Goal: Participate in discussion: Engage in conversation with other users on a specific topic

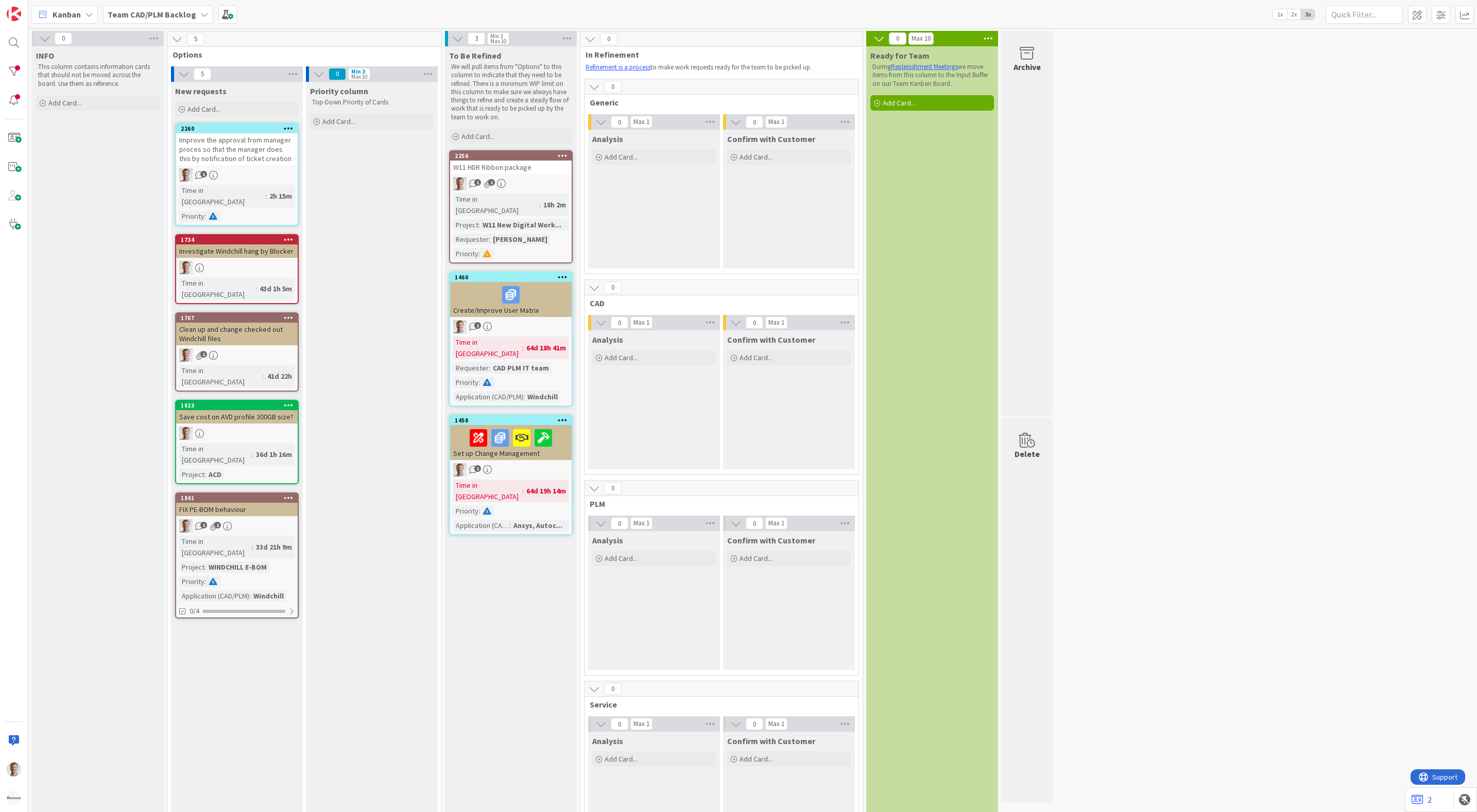
click at [185, 10] on b "Team CAD/PLM Backlog" at bounding box center [152, 14] width 88 height 10
click at [171, 124] on h4 "Team CAD/PLM Kanban" at bounding box center [177, 123] width 124 height 10
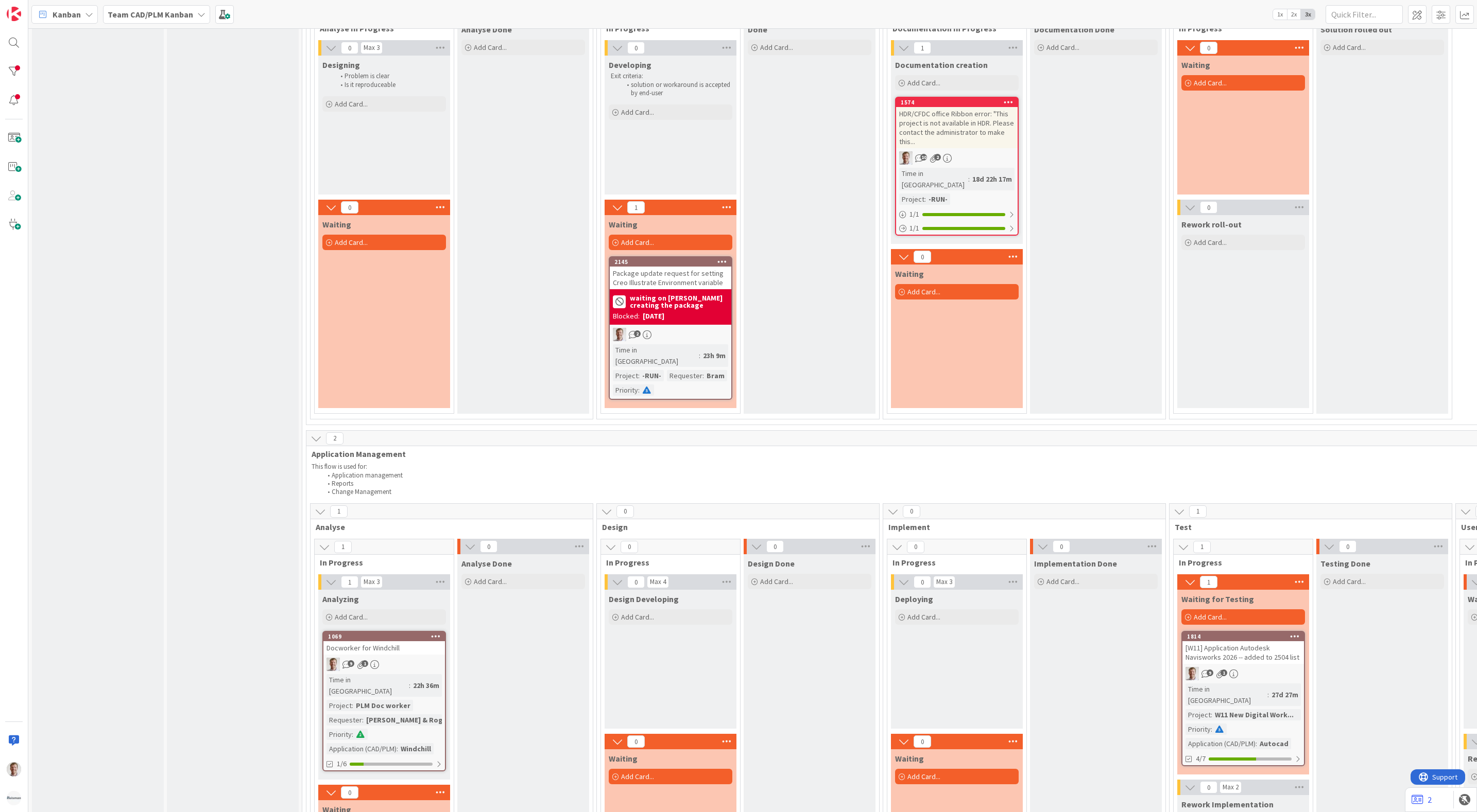
scroll to position [849, 0]
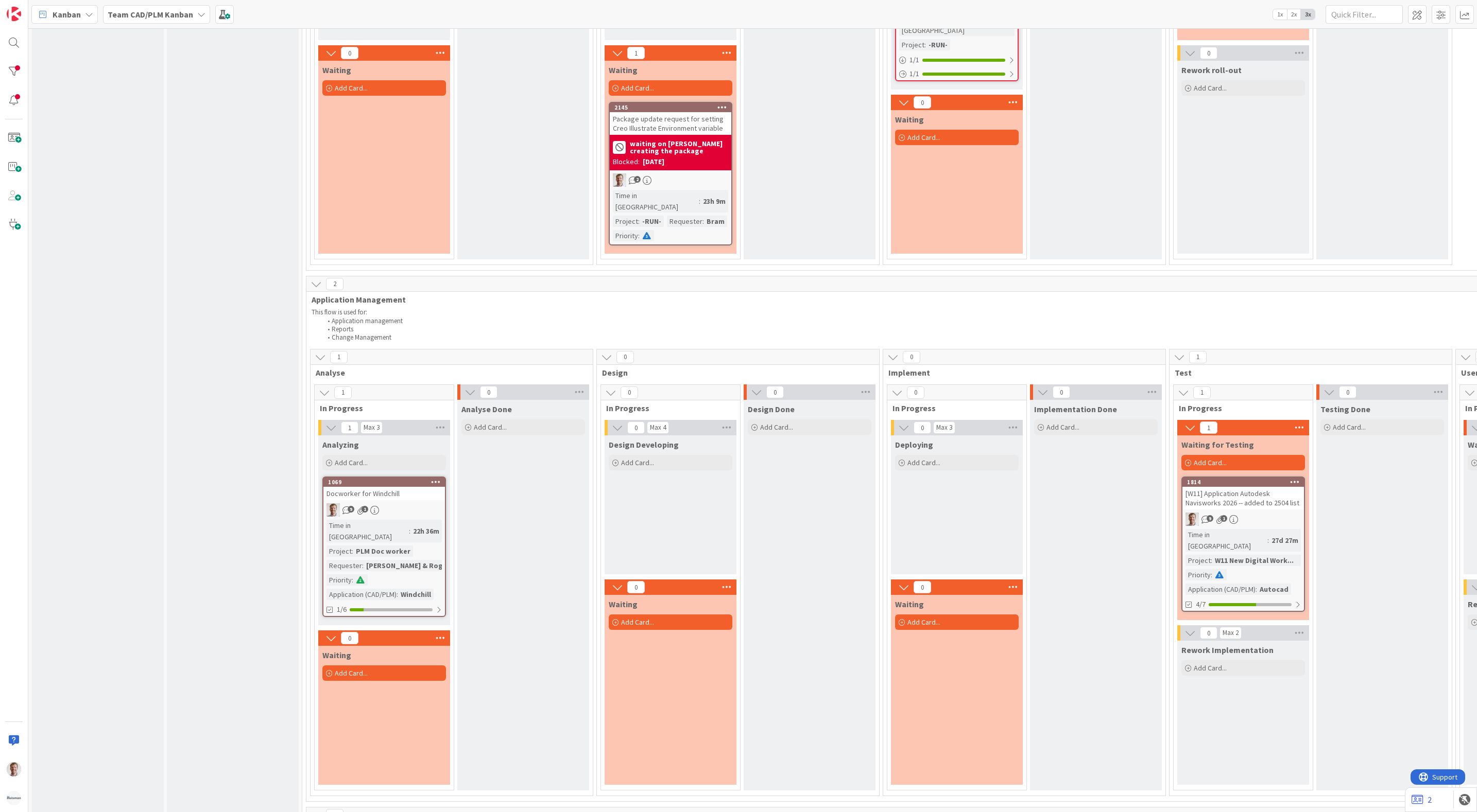
click at [1272, 487] on div "[W11] Application Autodesk Navisworks 2026 -- added to 2504 list" at bounding box center [1243, 499] width 122 height 23
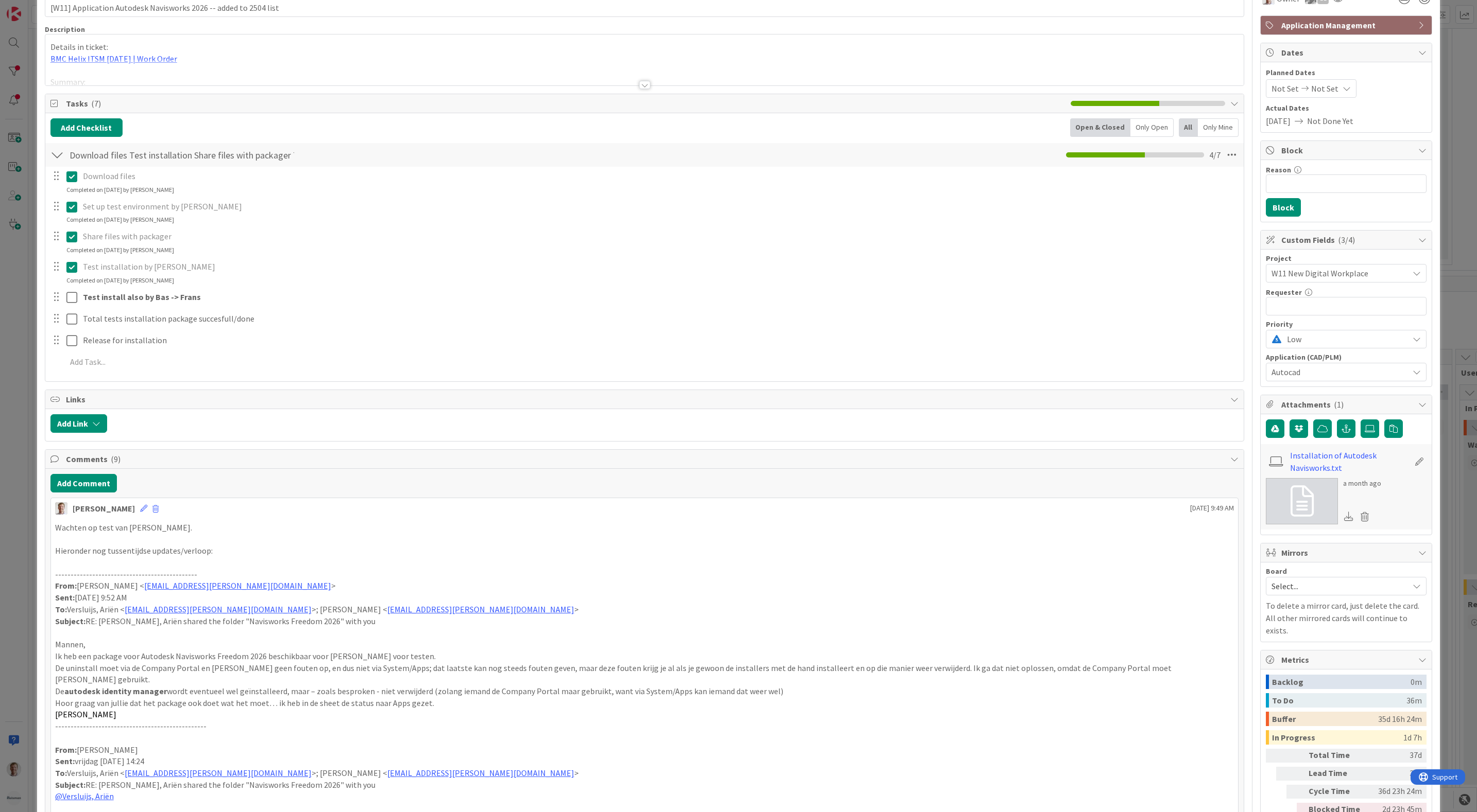
scroll to position [154, 0]
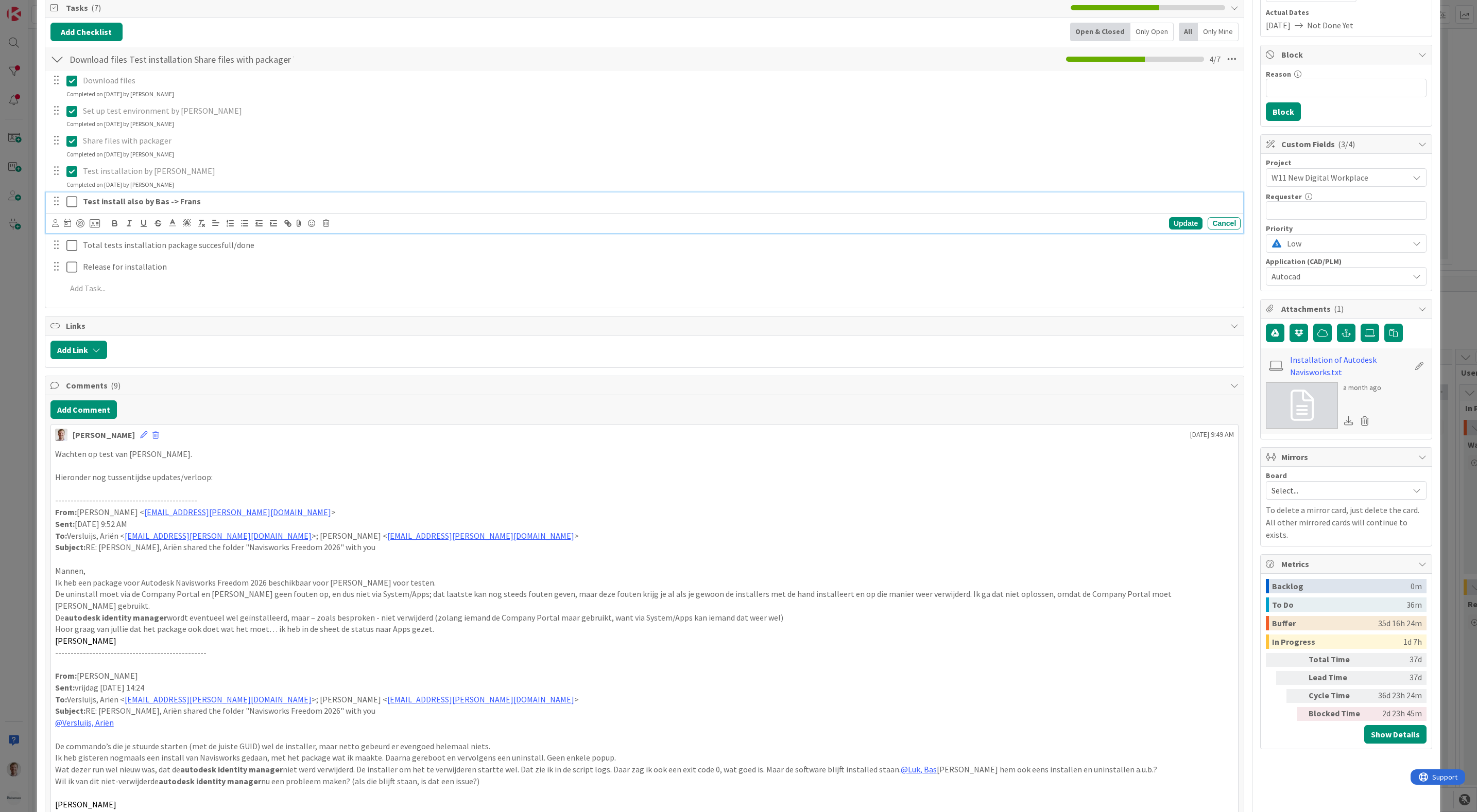
click at [70, 202] on icon at bounding box center [72, 202] width 11 height 13
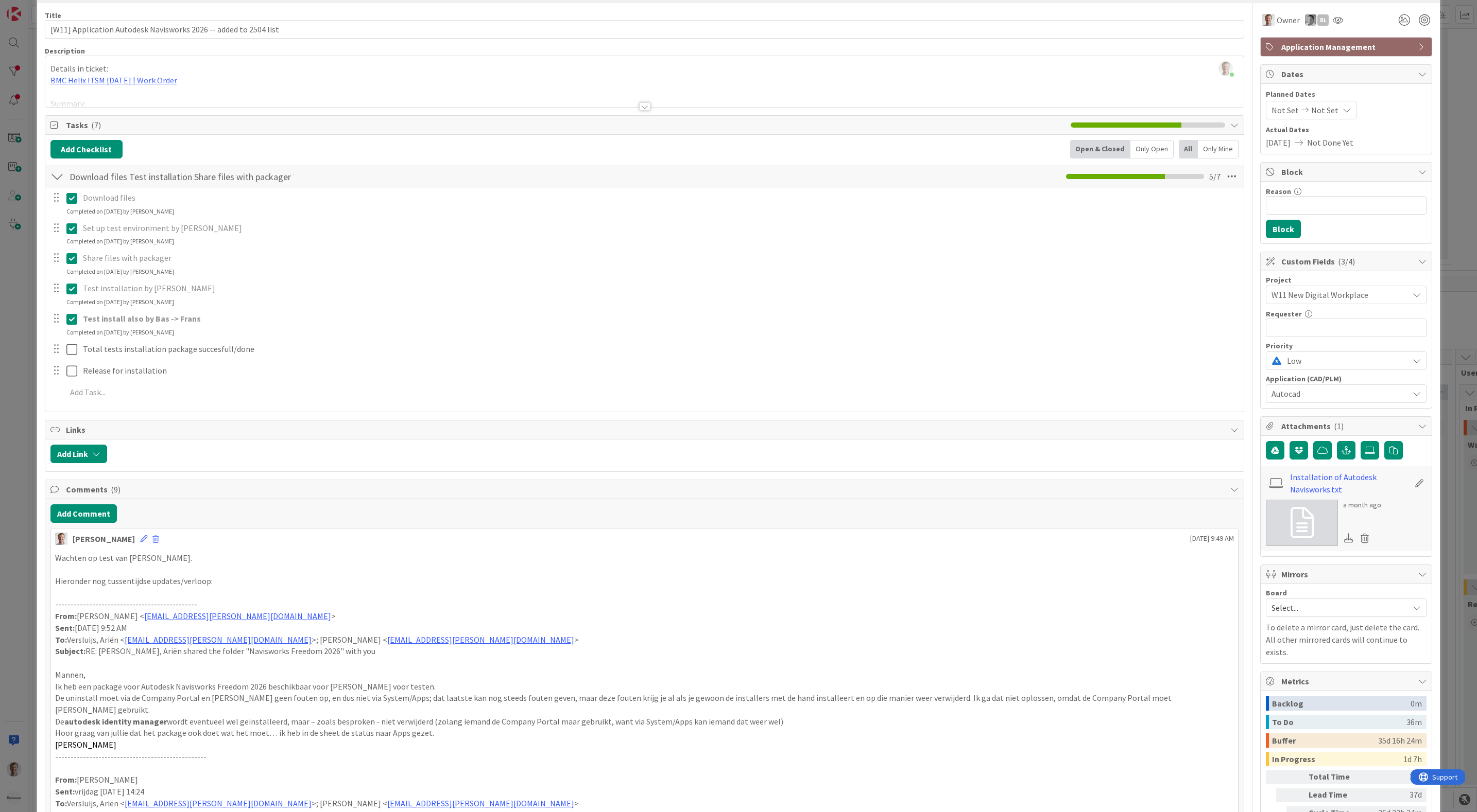
scroll to position [0, 0]
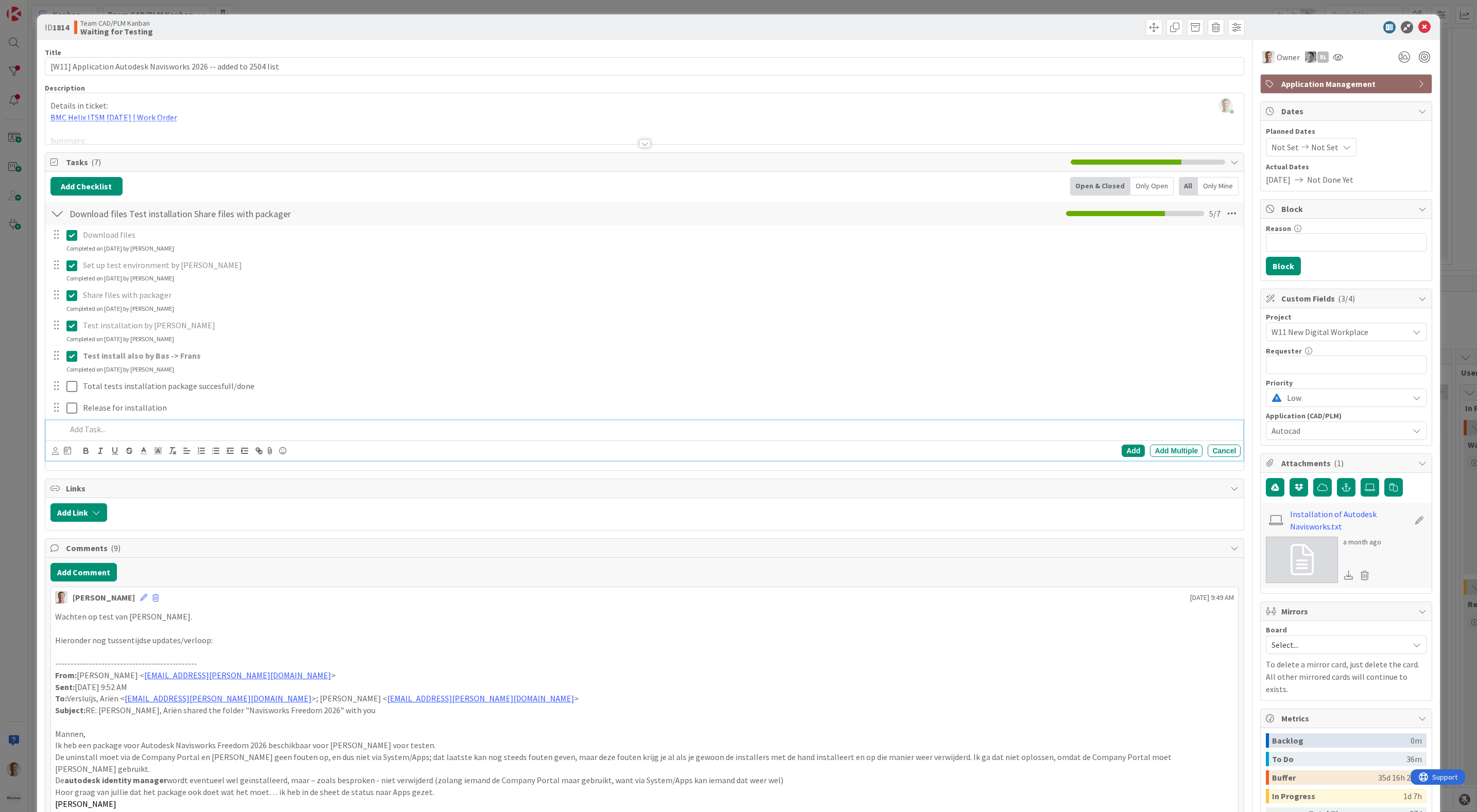
click at [79, 436] on p at bounding box center [652, 429] width 1171 height 12
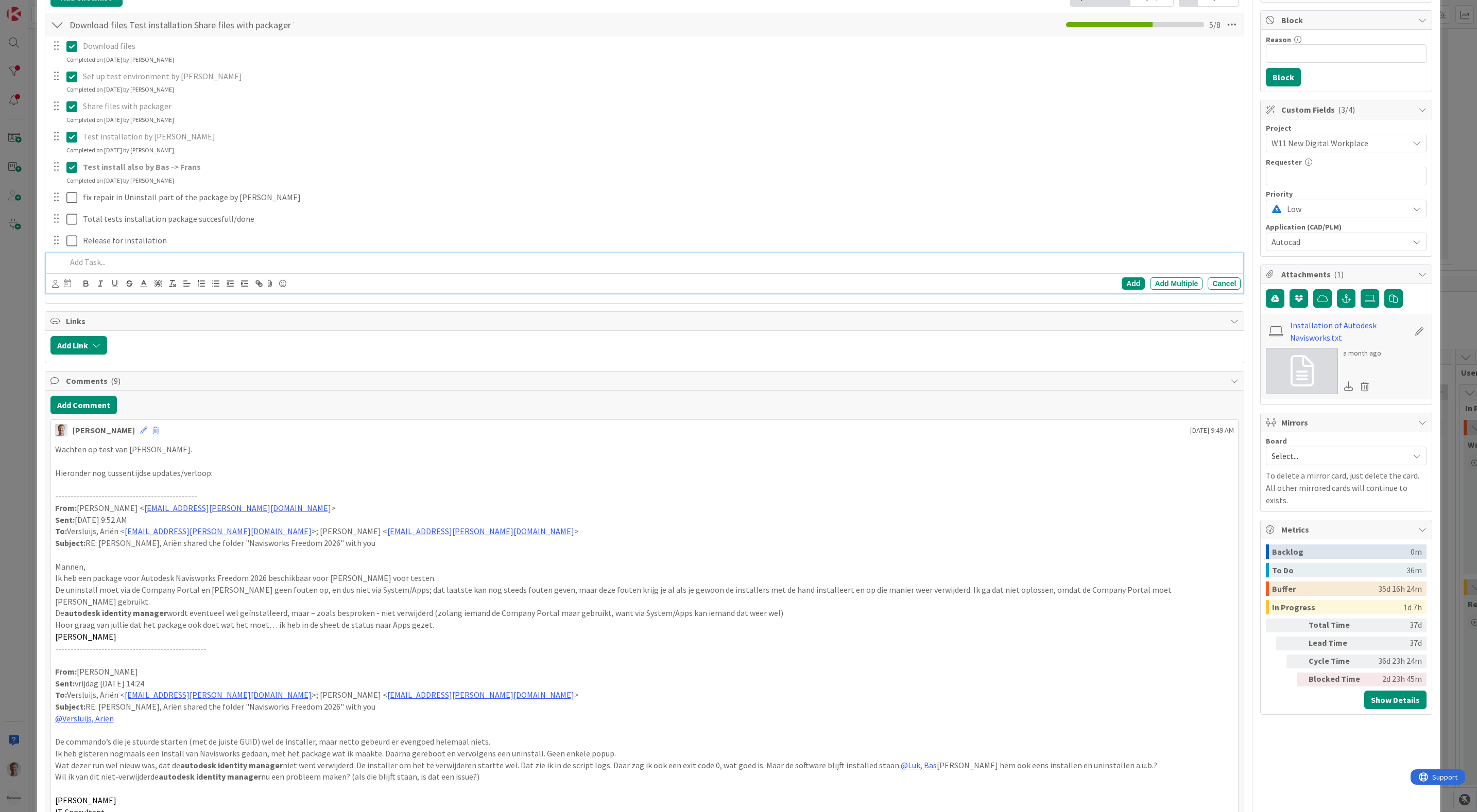
scroll to position [232, 0]
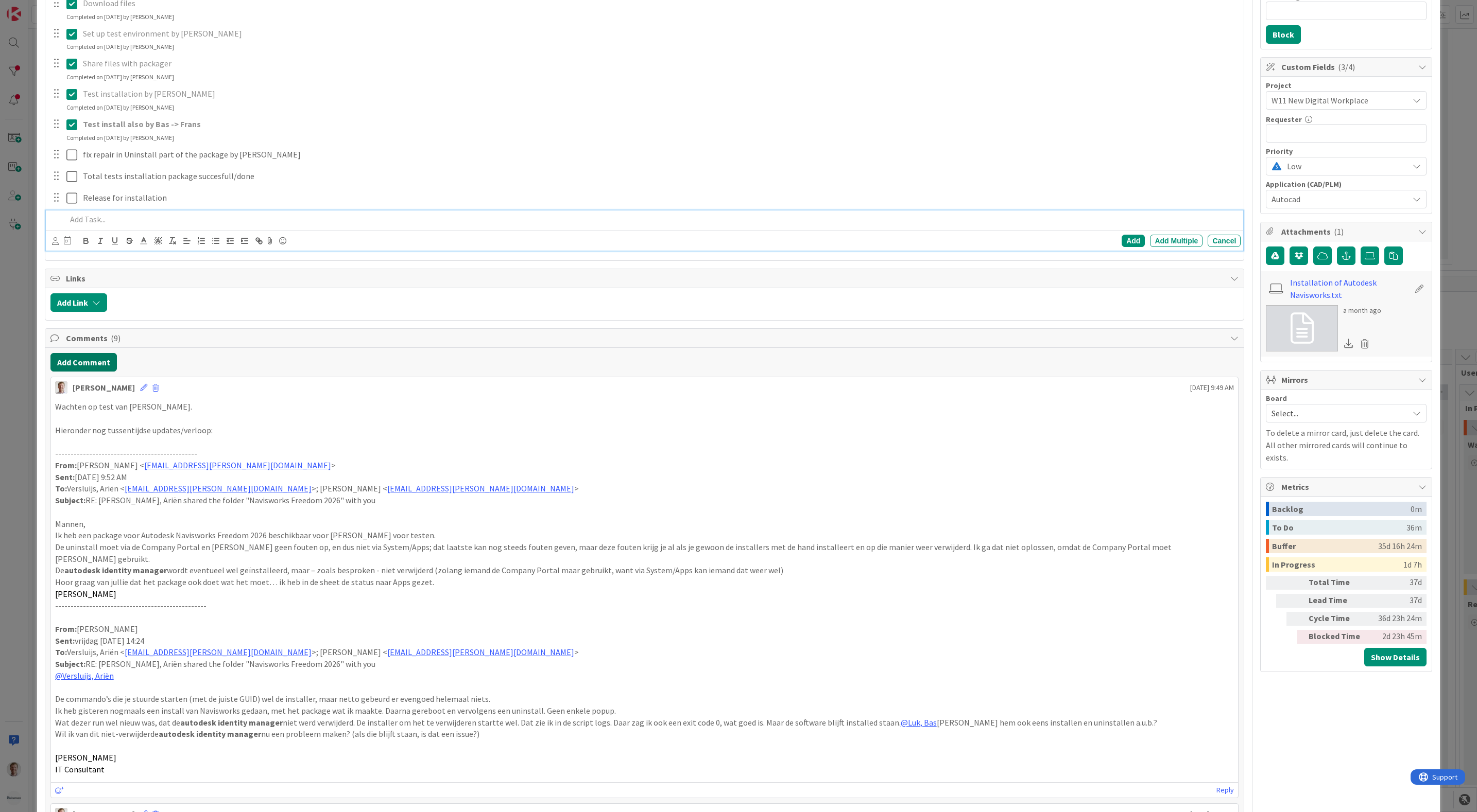
click at [85, 371] on button "Add Comment" at bounding box center [84, 362] width 67 height 18
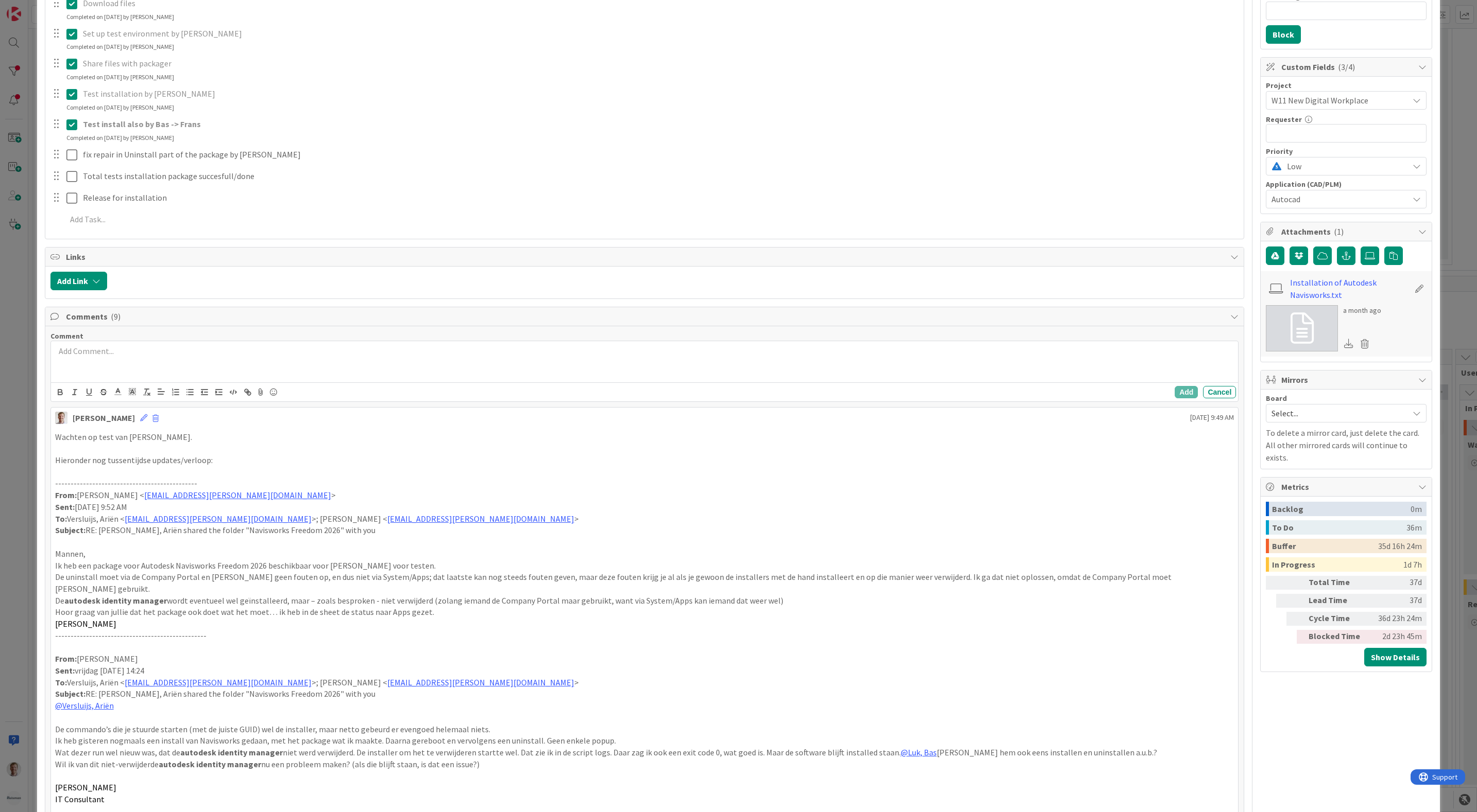
click at [443, 364] on div at bounding box center [644, 362] width 1187 height 41
click at [541, 357] on p "Testen van Bas ivm tijd bij Frans neergelegd. Testen gaat bijna helemaal goed, …" at bounding box center [644, 351] width 1179 height 12
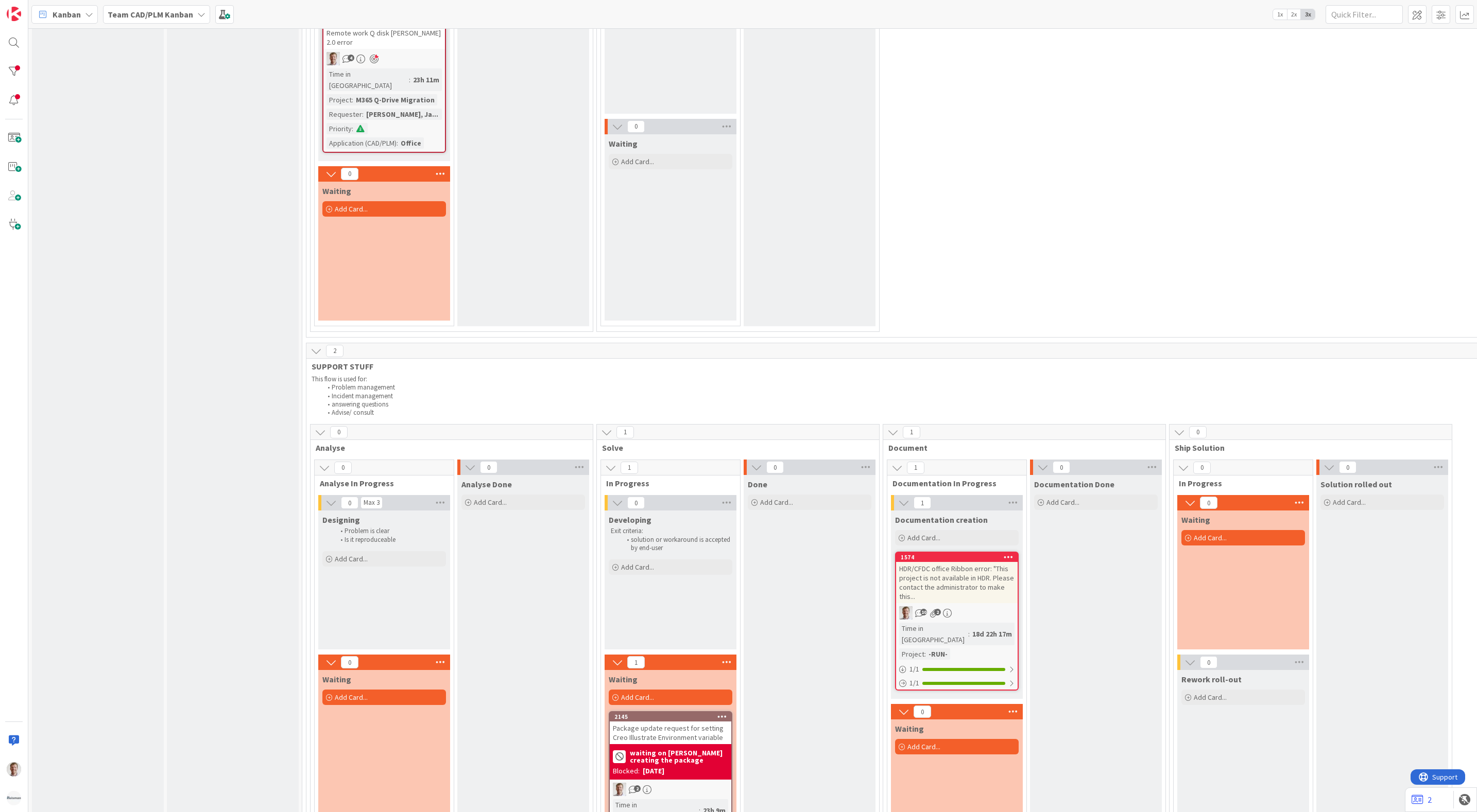
scroll to position [77, 0]
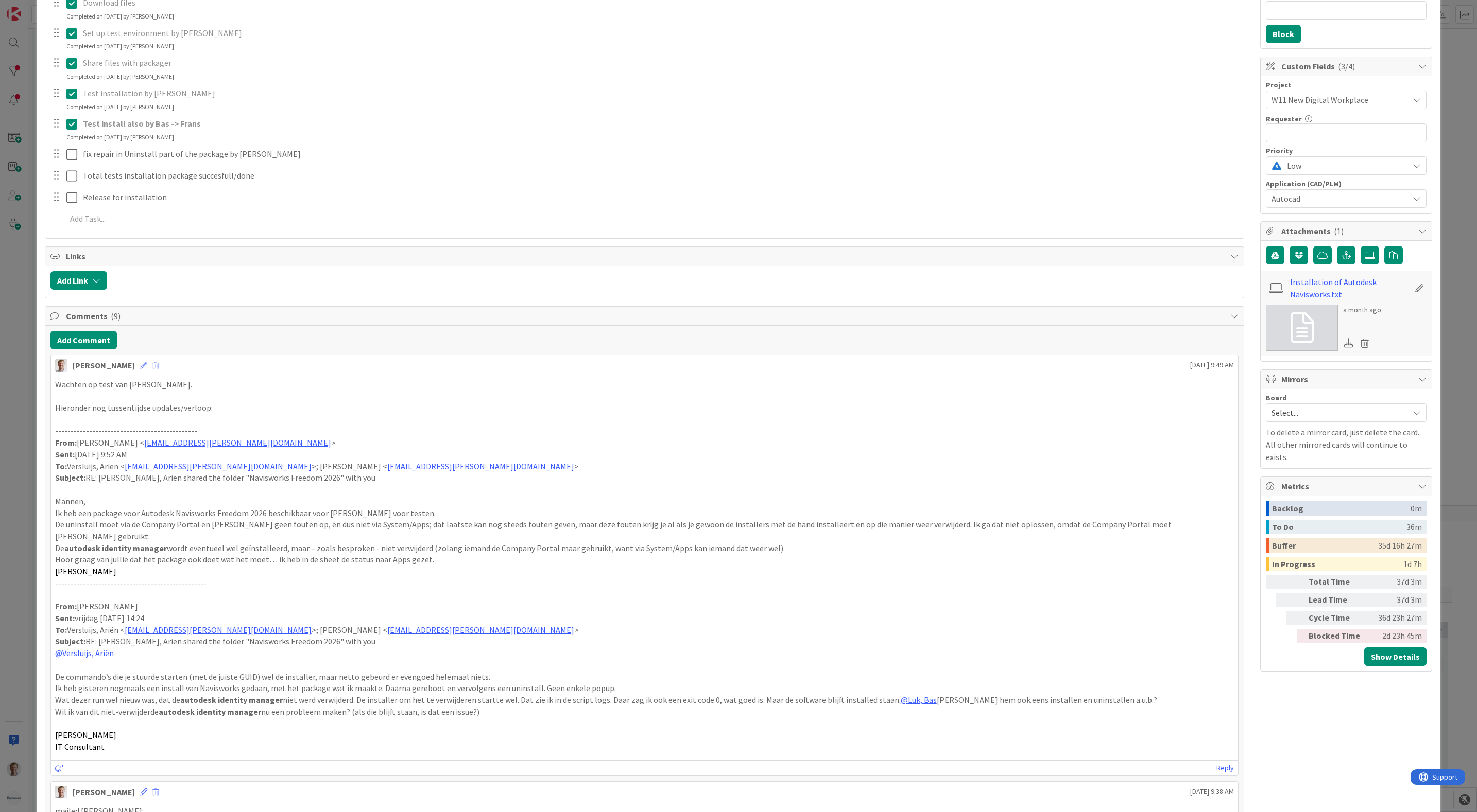
scroll to position [232, 0]
click at [98, 347] on button "Add Comment" at bounding box center [84, 340] width 67 height 18
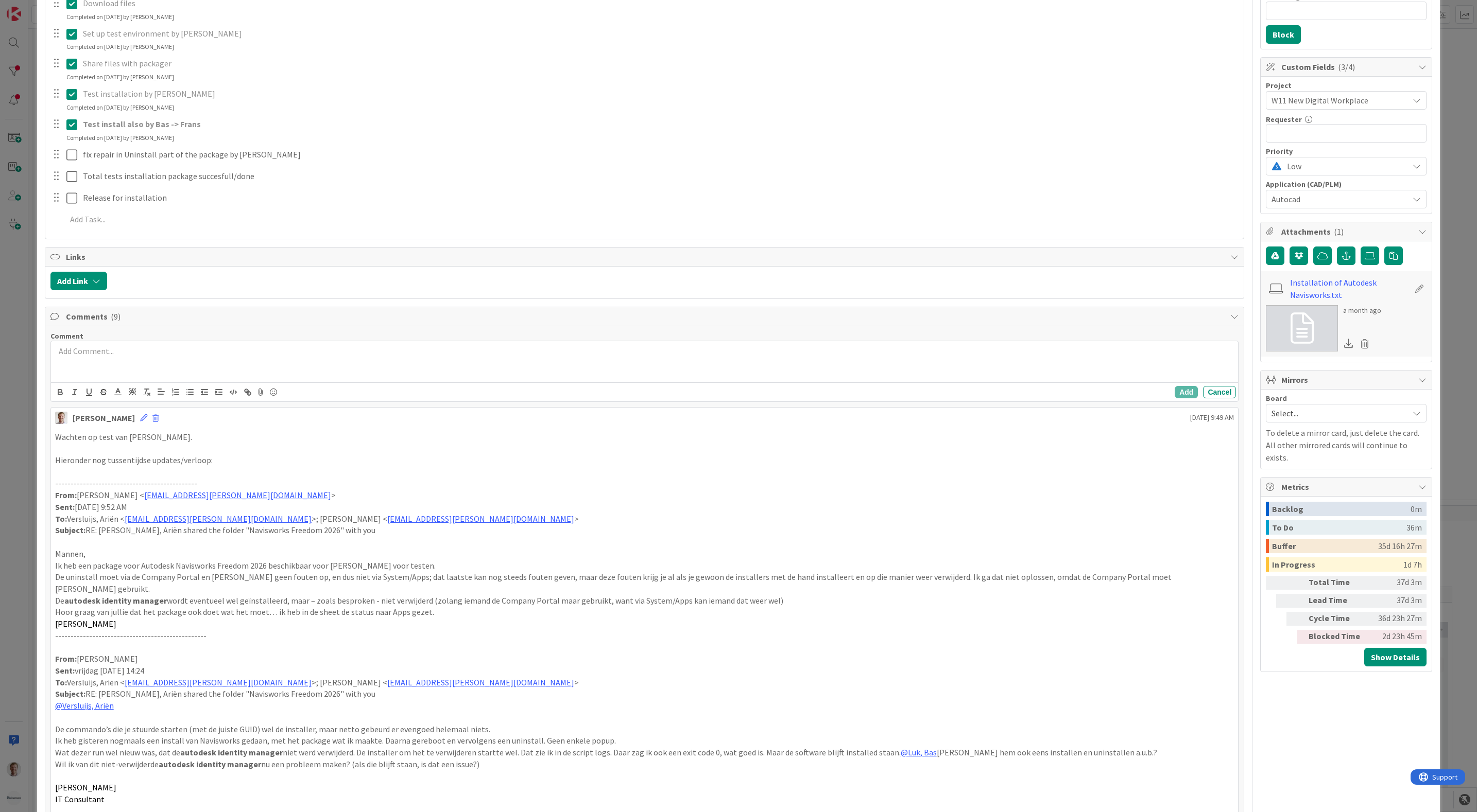
click at [249, 362] on div at bounding box center [644, 362] width 1187 height 41
click at [558, 351] on p "Moved testing from [GEOGRAPHIC_DATA] to Frans because of time shortage. [PERSON…" at bounding box center [644, 351] width 1179 height 12
click at [1177, 396] on button "Add" at bounding box center [1186, 393] width 23 height 13
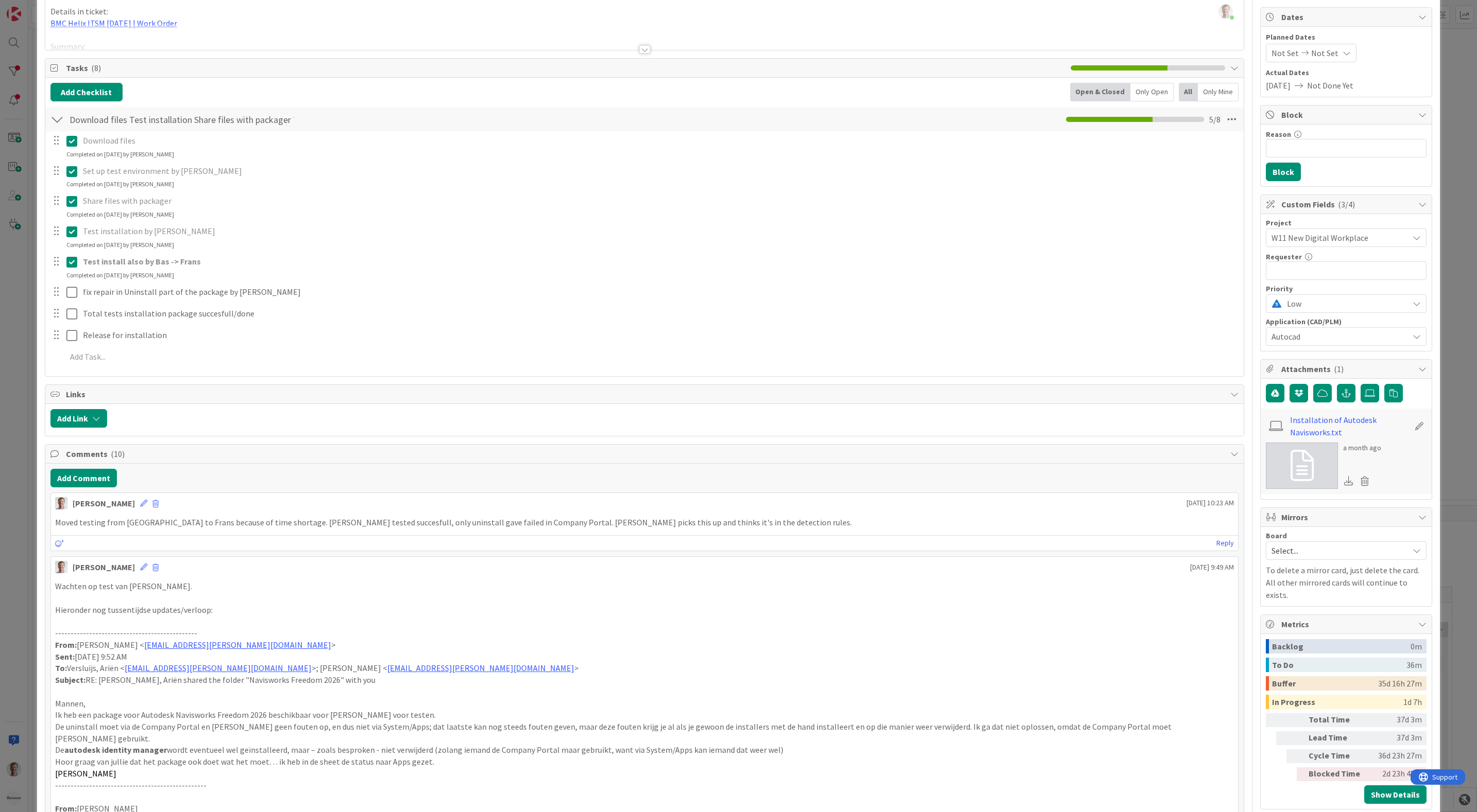
scroll to position [0, 0]
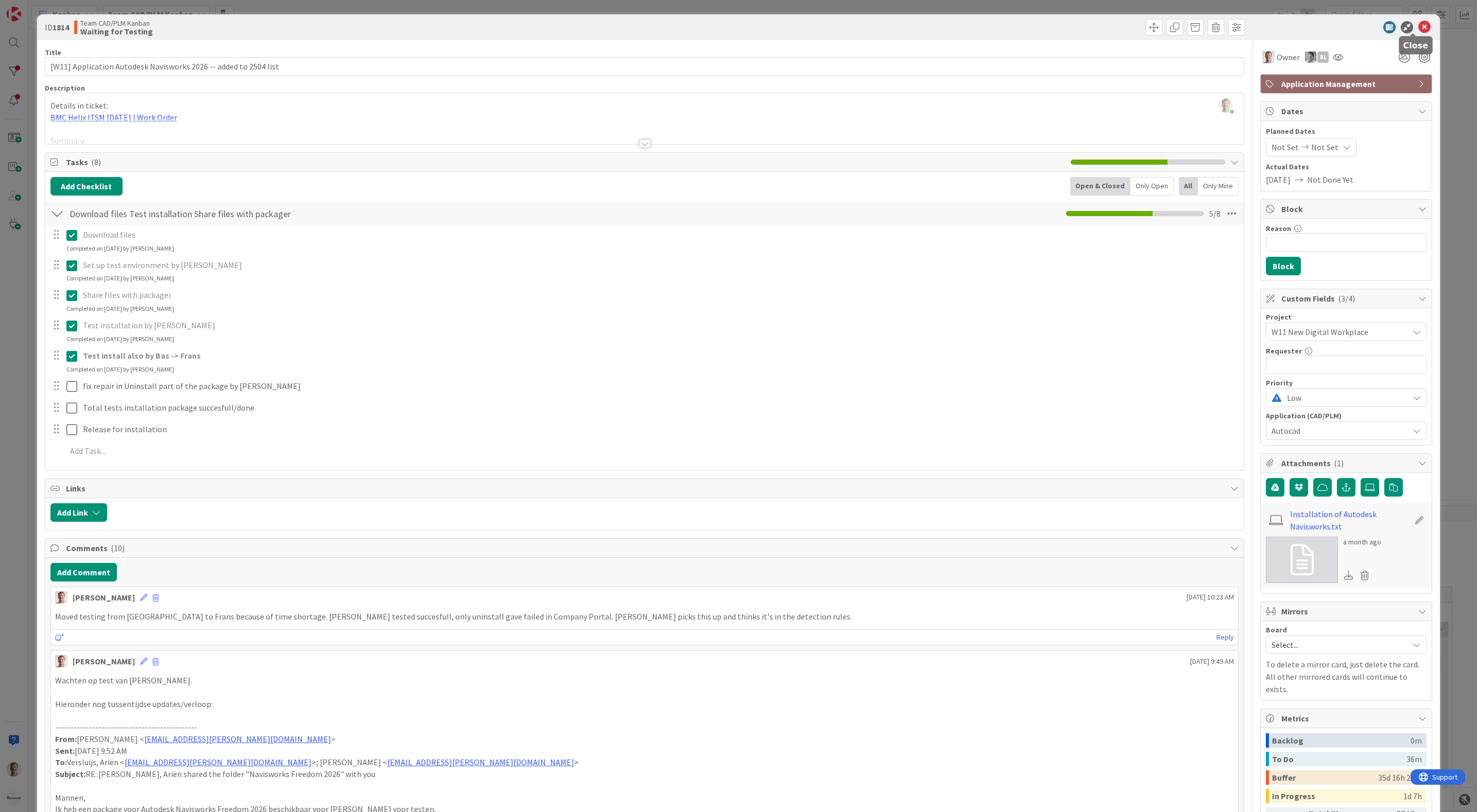
click at [1419, 25] on icon at bounding box center [1425, 28] width 13 height 13
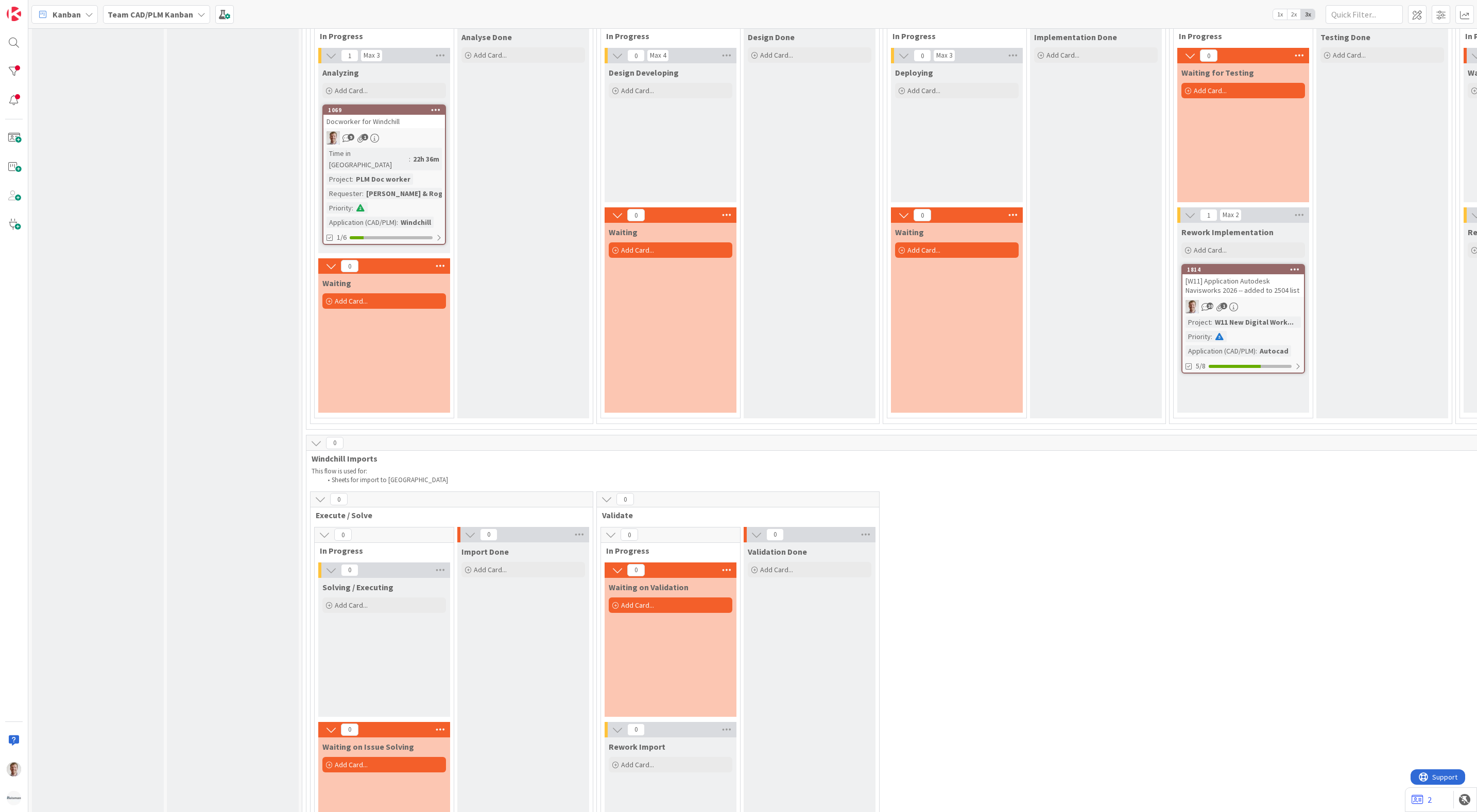
scroll to position [1081, 0]
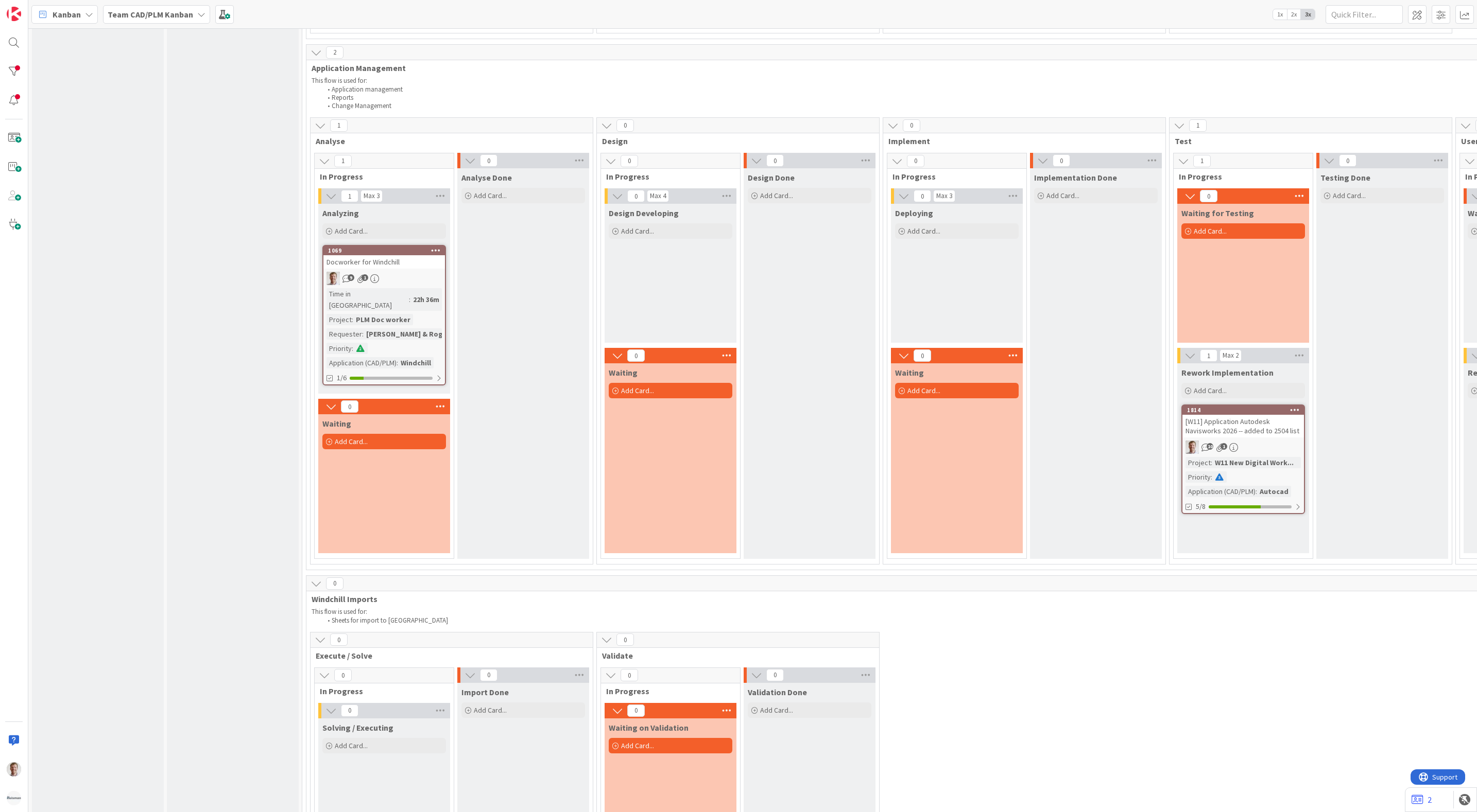
click at [1237, 415] on div "[W11] Application Autodesk Navisworks 2026 -- added to 2504 list" at bounding box center [1243, 426] width 122 height 23
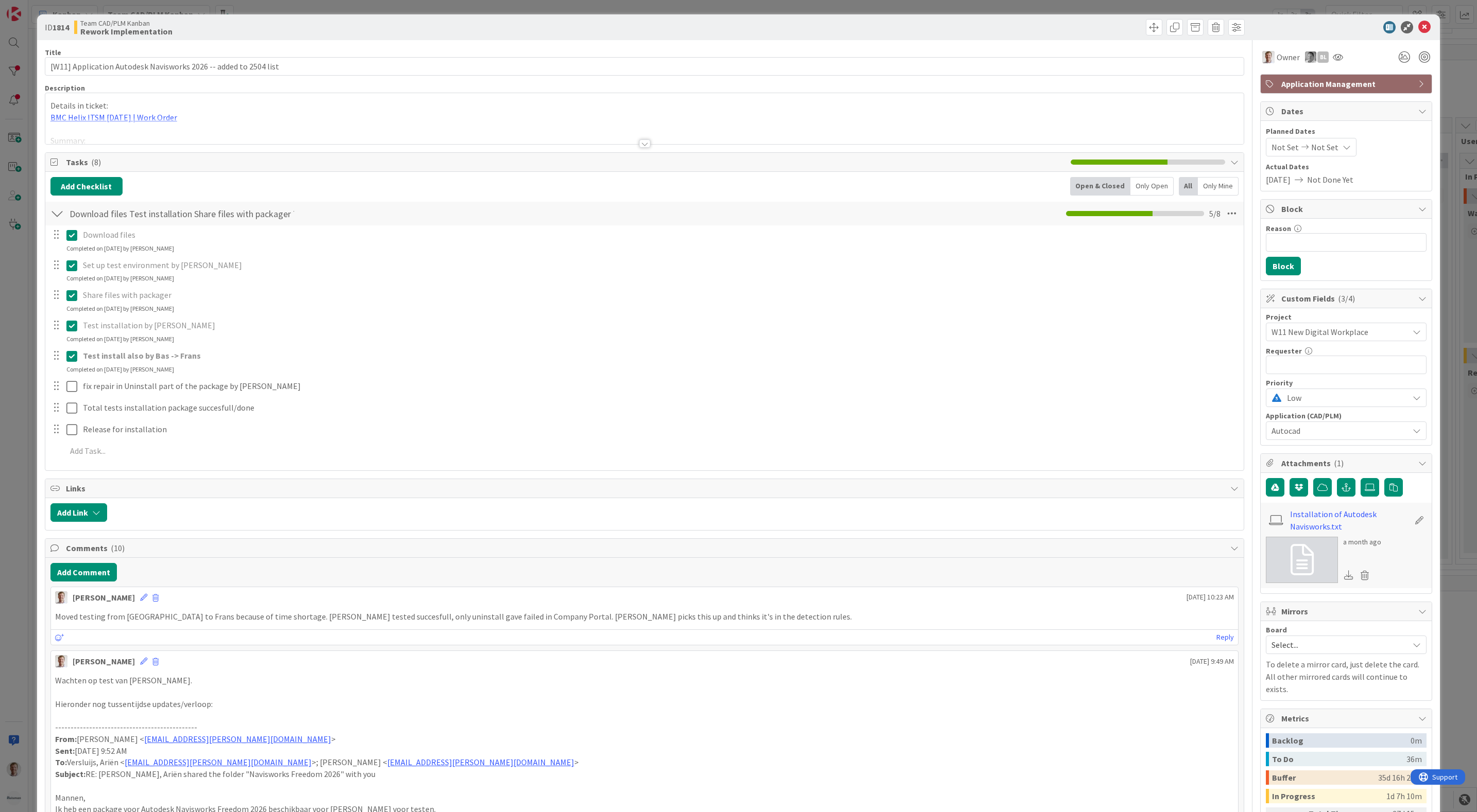
scroll to position [232, 0]
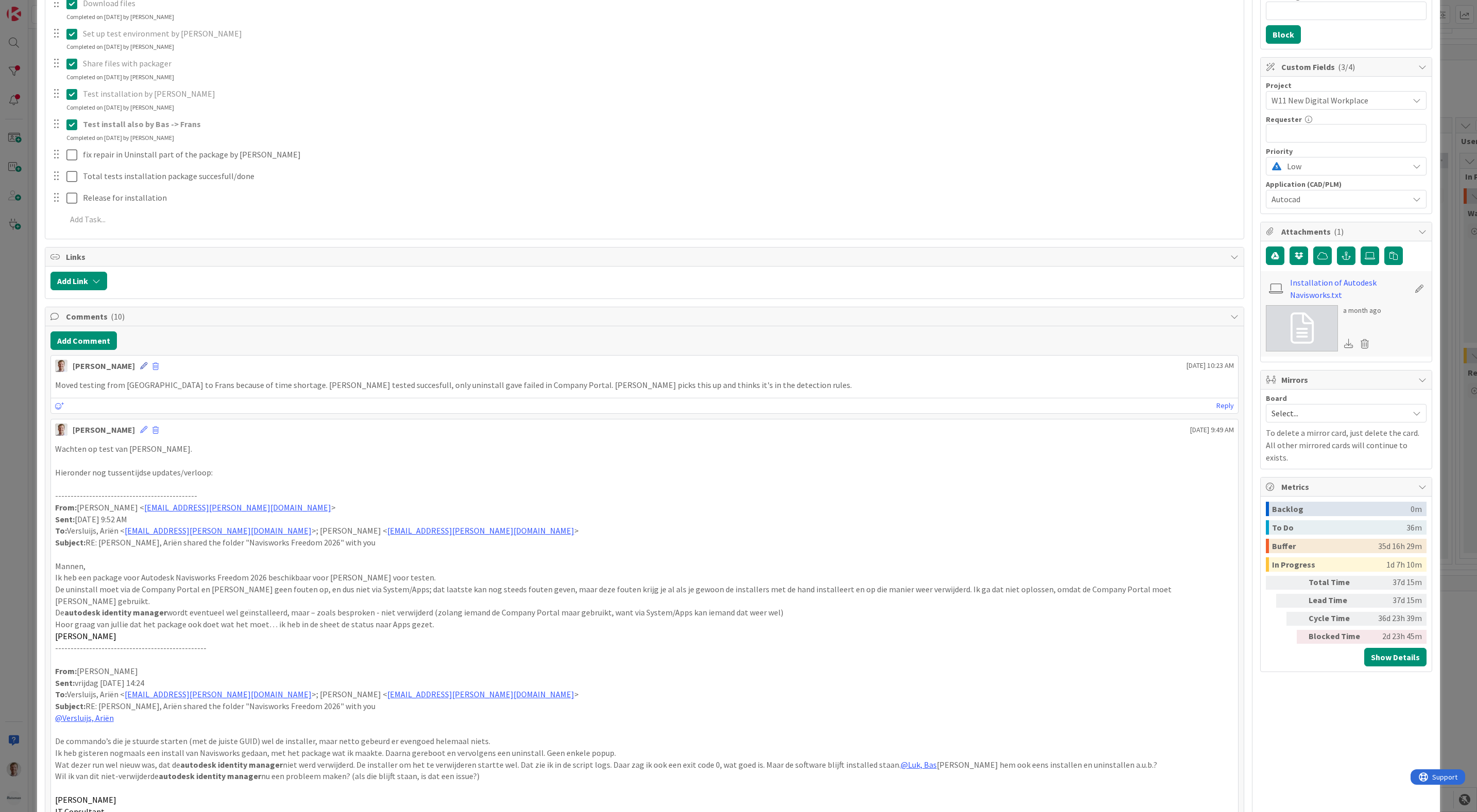
click at [140, 370] on icon at bounding box center [143, 366] width 7 height 7
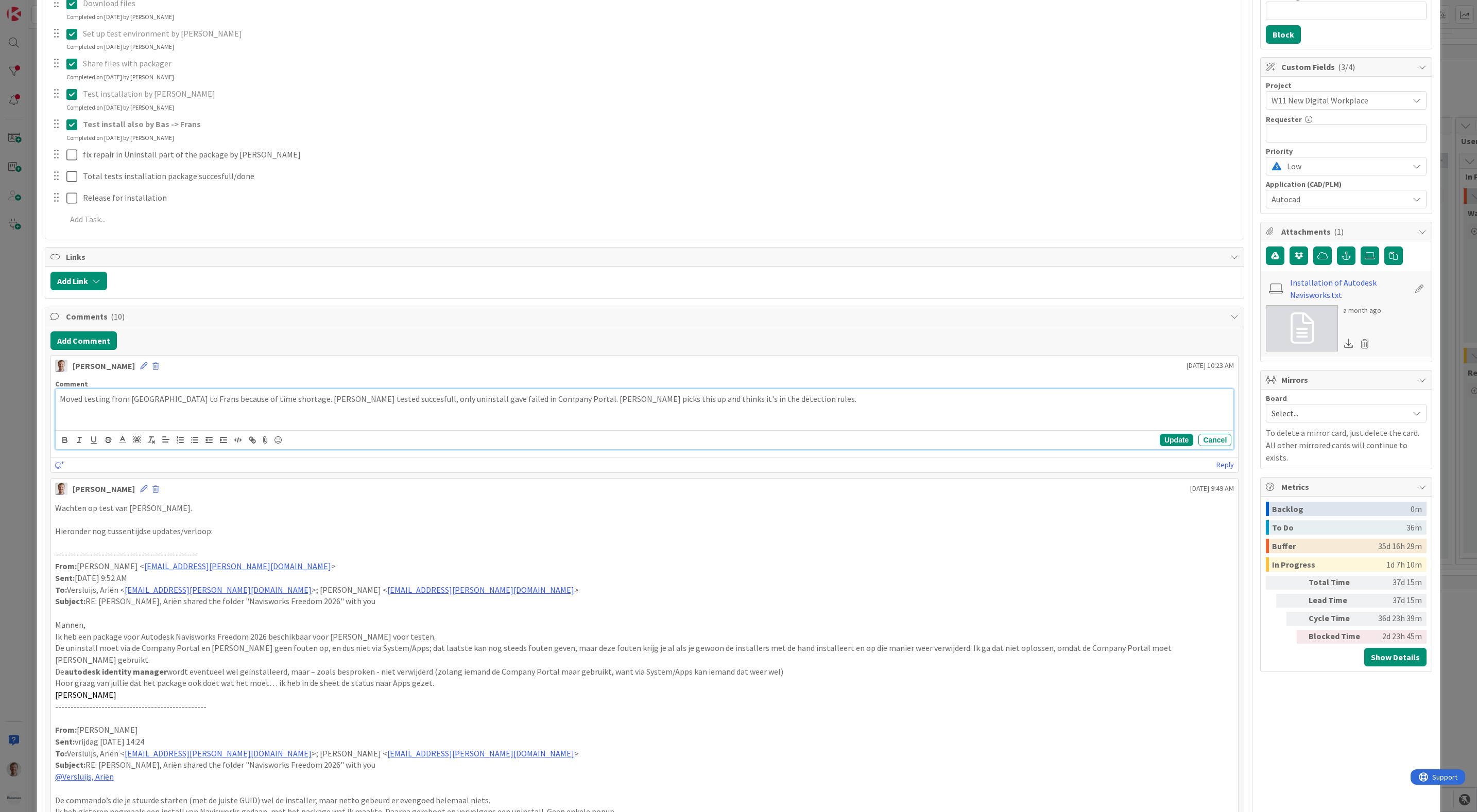
click at [712, 411] on div "Moved testing from [GEOGRAPHIC_DATA] to Frans because of time shortage. [PERSON…" at bounding box center [644, 410] width 1178 height 41
drag, startPoint x: 136, startPoint y: 418, endPoint x: 144, endPoint y: 420, distance: 8.2
click at [139, 417] on p "[PERSON_NAME] [PERSON_NAME] for" at bounding box center [644, 410] width 1170 height 12
click at [1160, 443] on button "Update" at bounding box center [1177, 440] width 33 height 13
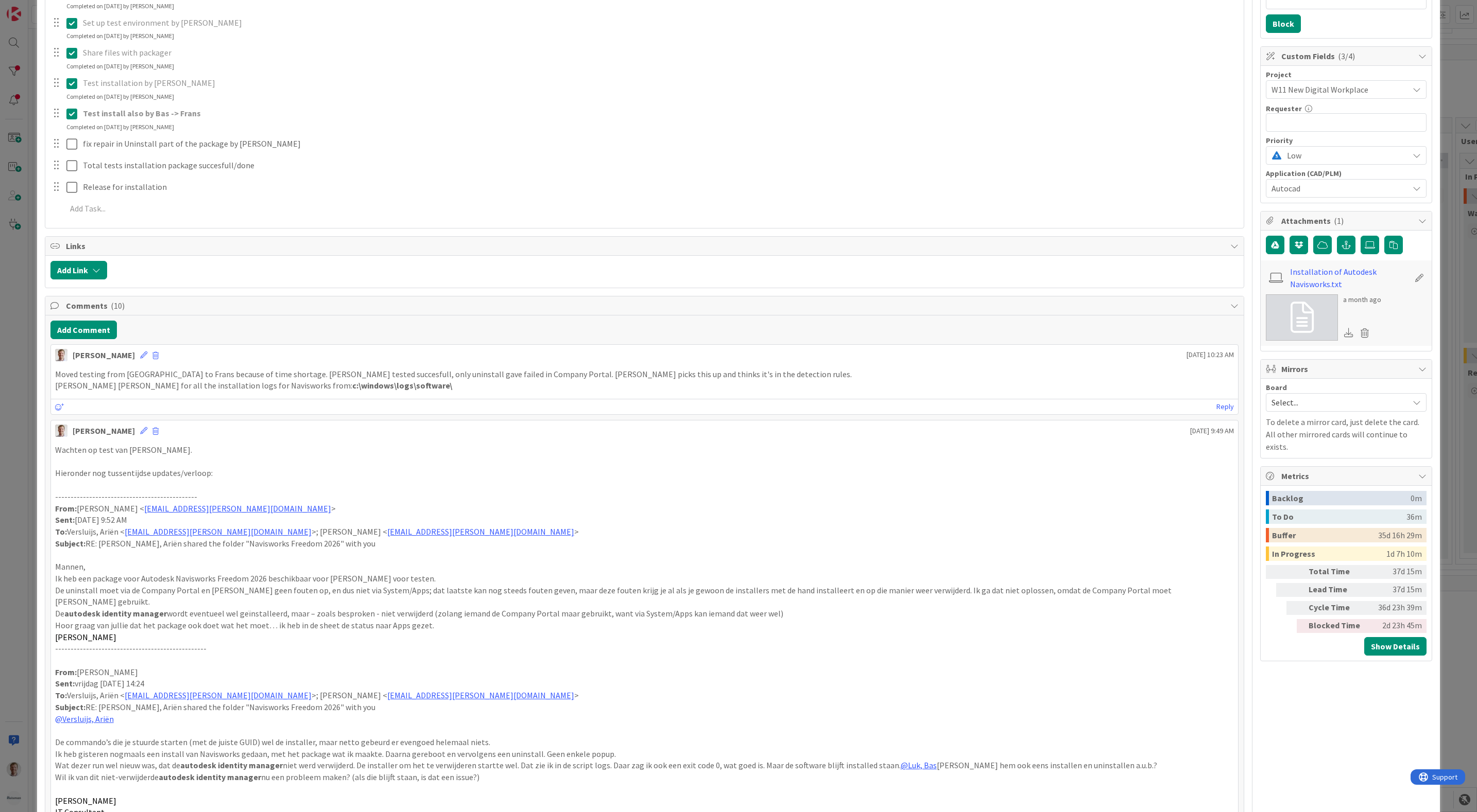
scroll to position [0, 0]
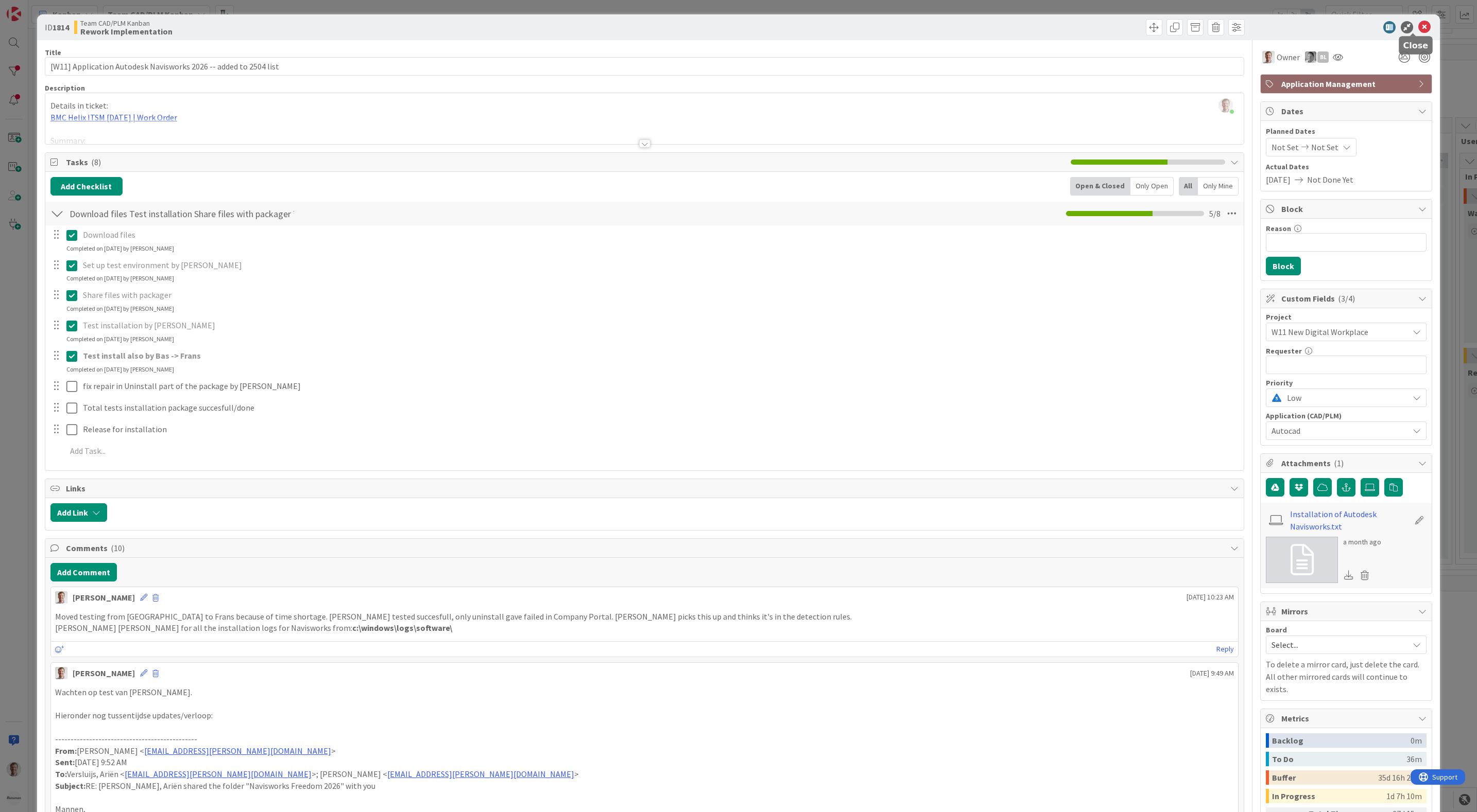
click at [1419, 27] on icon at bounding box center [1425, 28] width 13 height 13
